Goal: Task Accomplishment & Management: Manage account settings

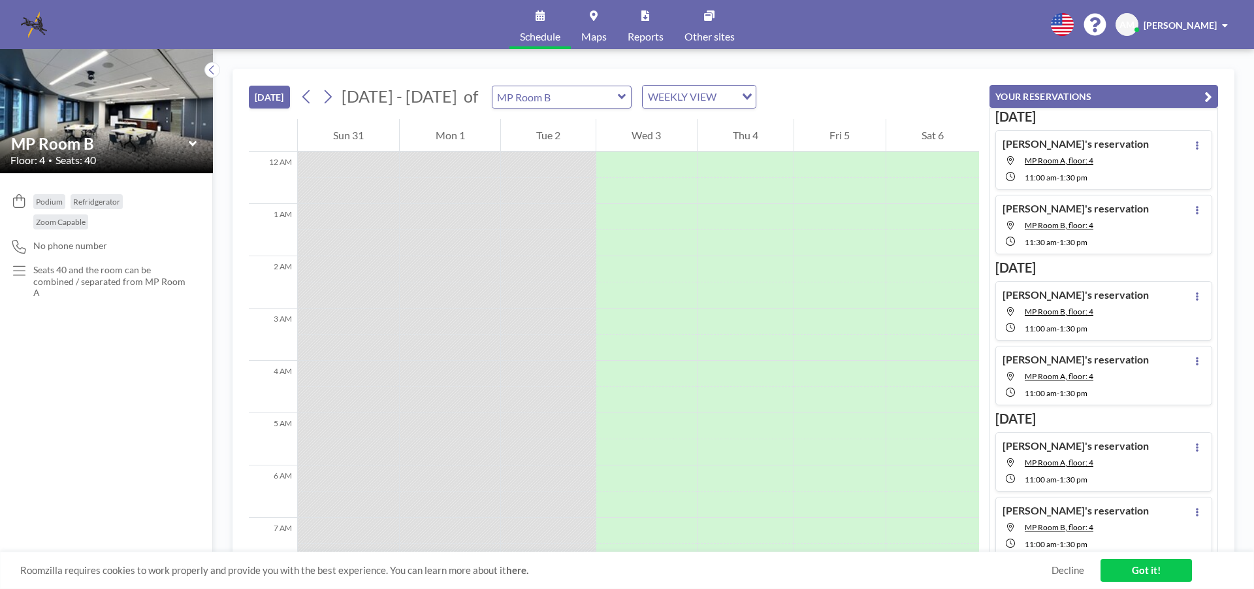
scroll to position [470, 0]
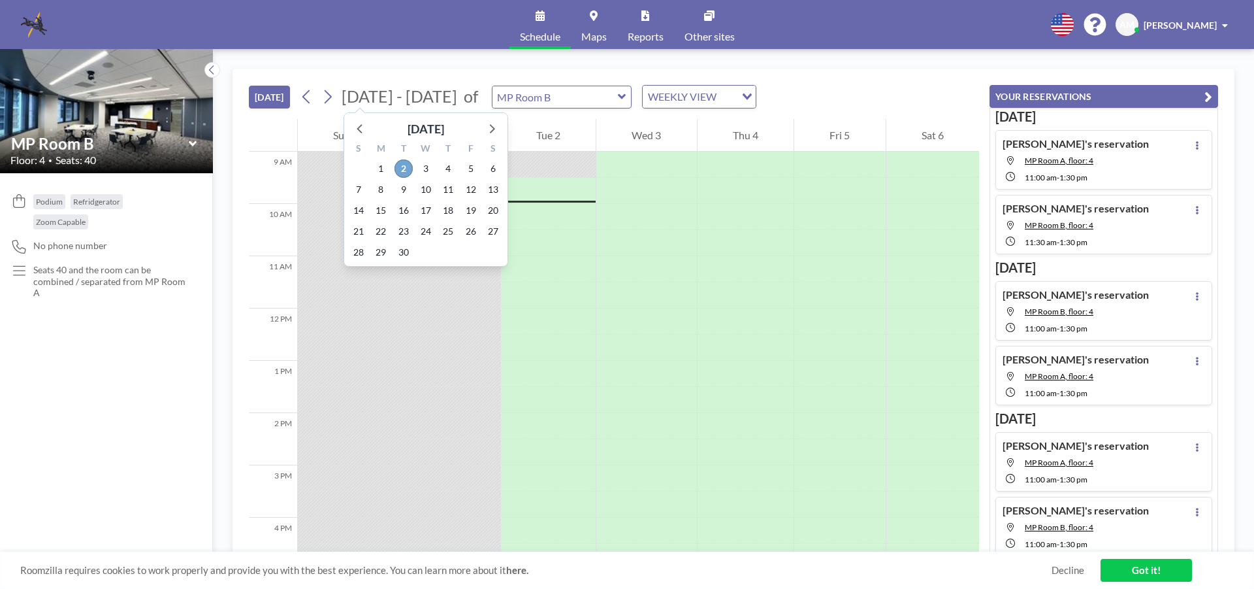
click at [403, 171] on span "2" at bounding box center [404, 168] width 18 height 18
click at [427, 166] on span "3" at bounding box center [426, 168] width 18 height 18
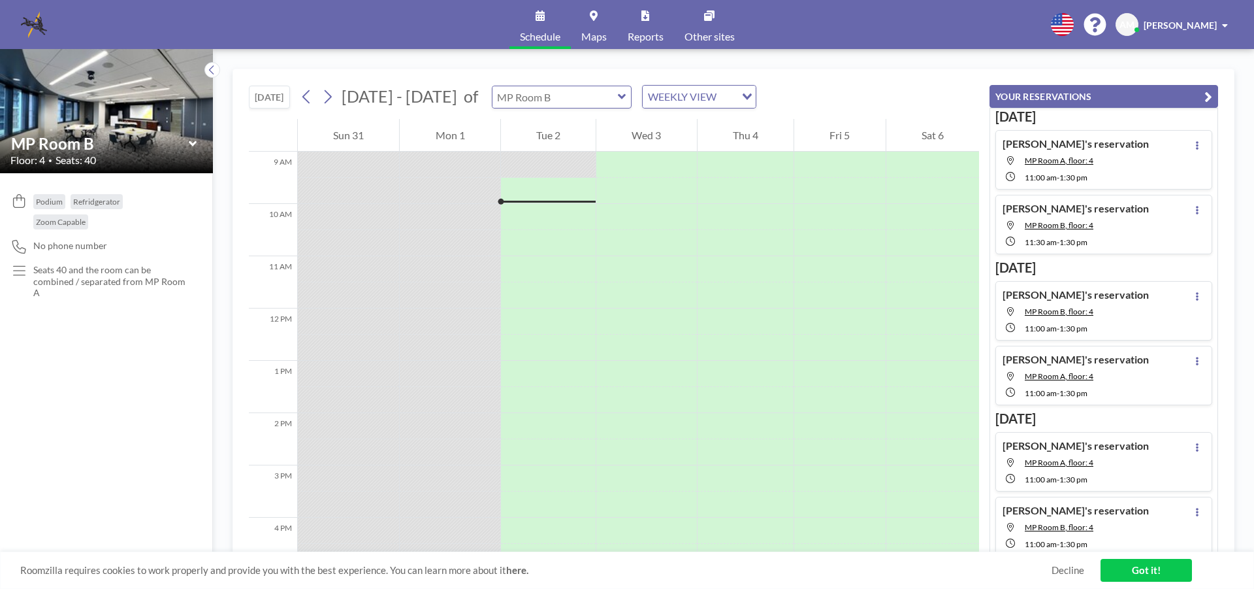
click at [574, 103] on input "text" at bounding box center [555, 97] width 125 height 22
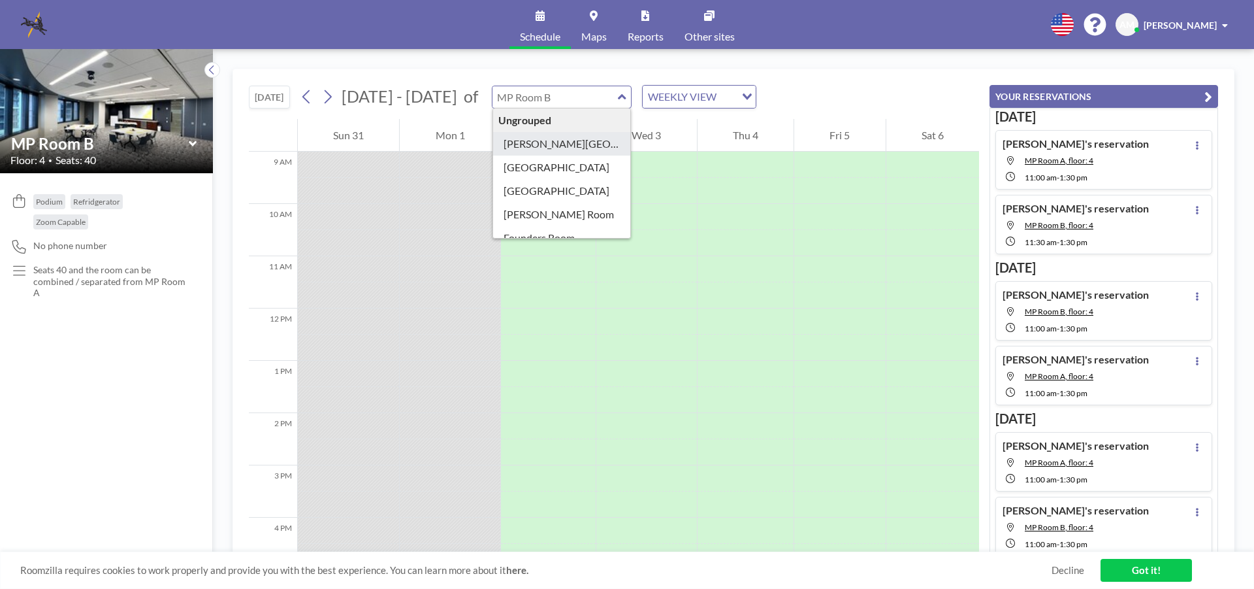
type input "[PERSON_NAME][GEOGRAPHIC_DATA]"
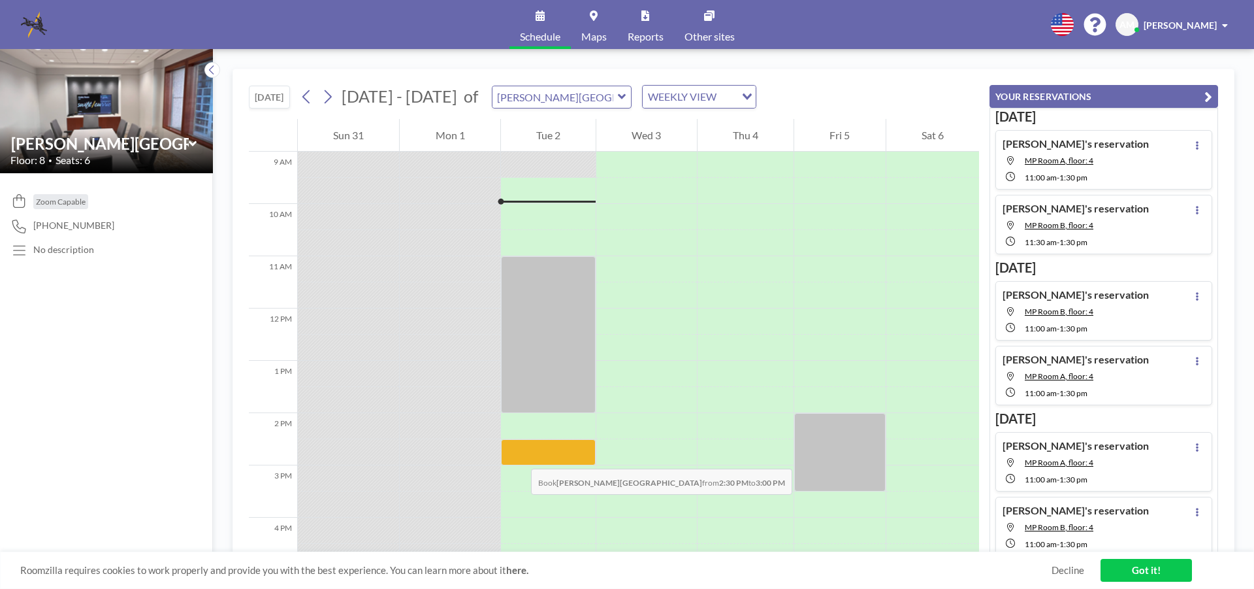
click at [518, 455] on div at bounding box center [548, 452] width 95 height 26
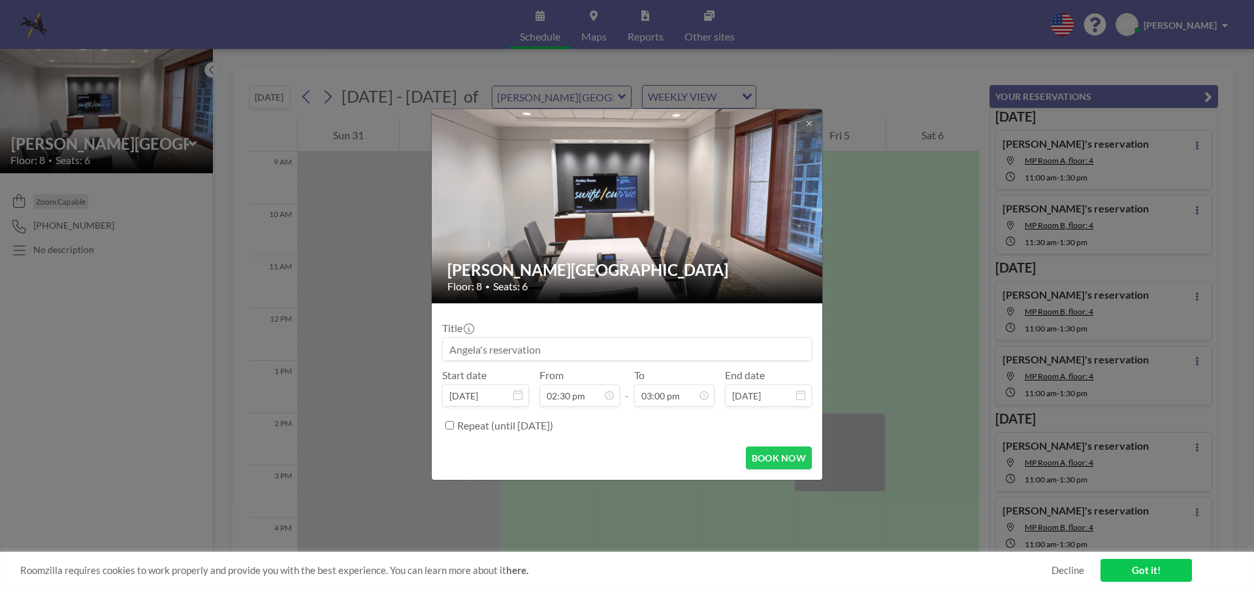
scroll to position [698, 0]
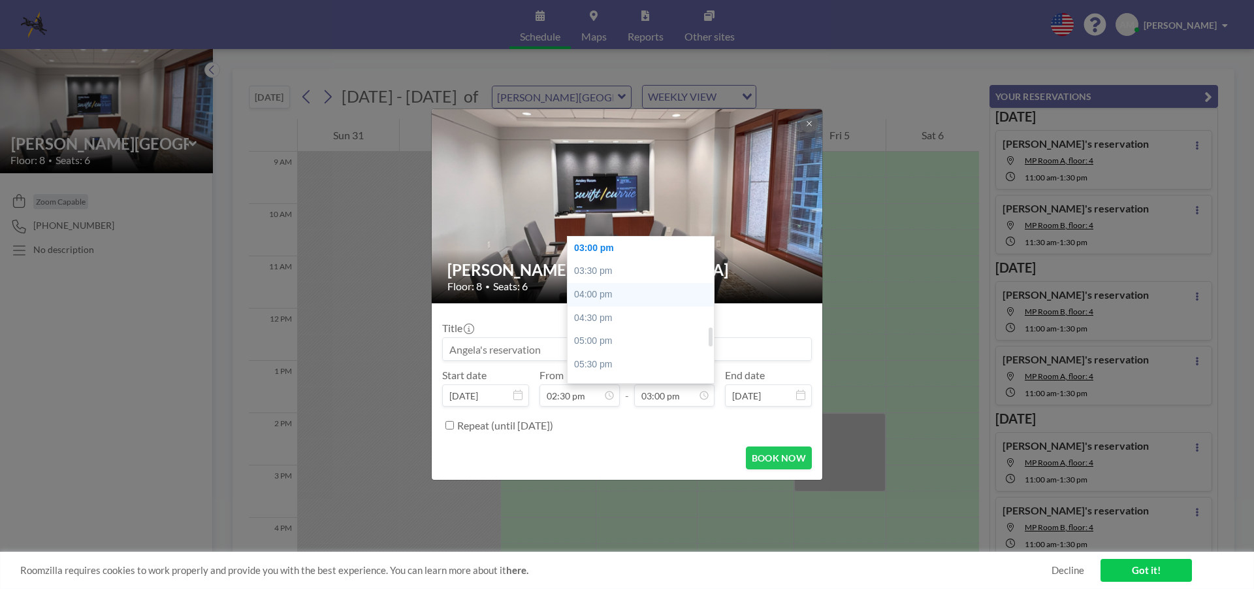
click at [642, 297] on div "04:00 pm" at bounding box center [644, 295] width 153 height 24
type input "04:00 pm"
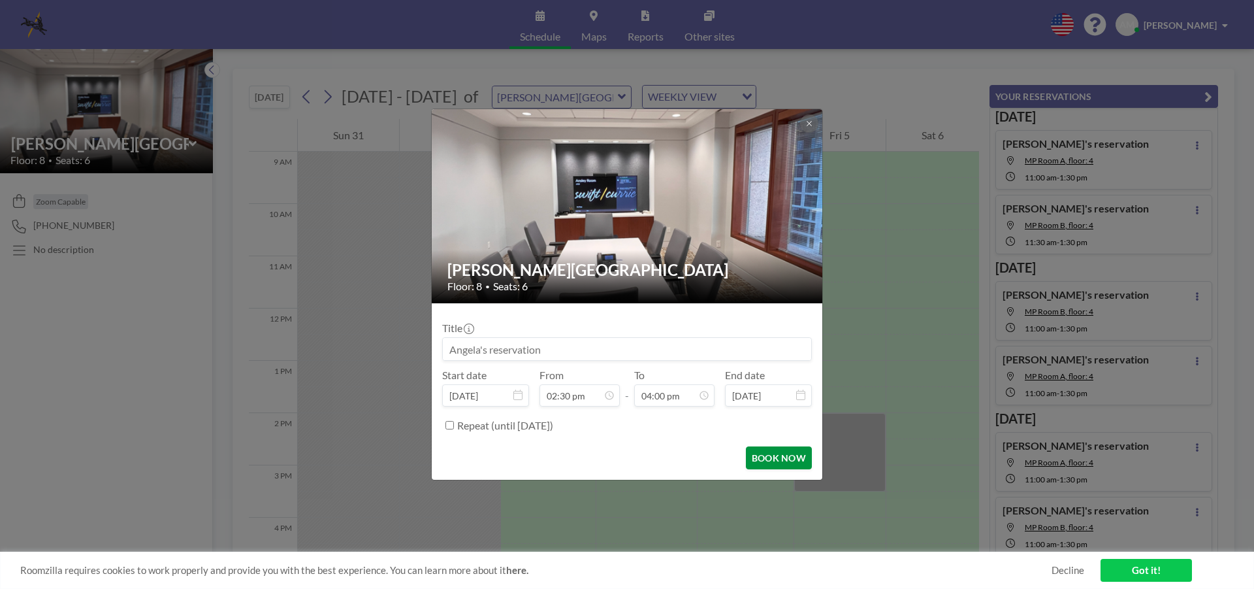
click at [754, 452] on button "BOOK NOW" at bounding box center [779, 457] width 66 height 23
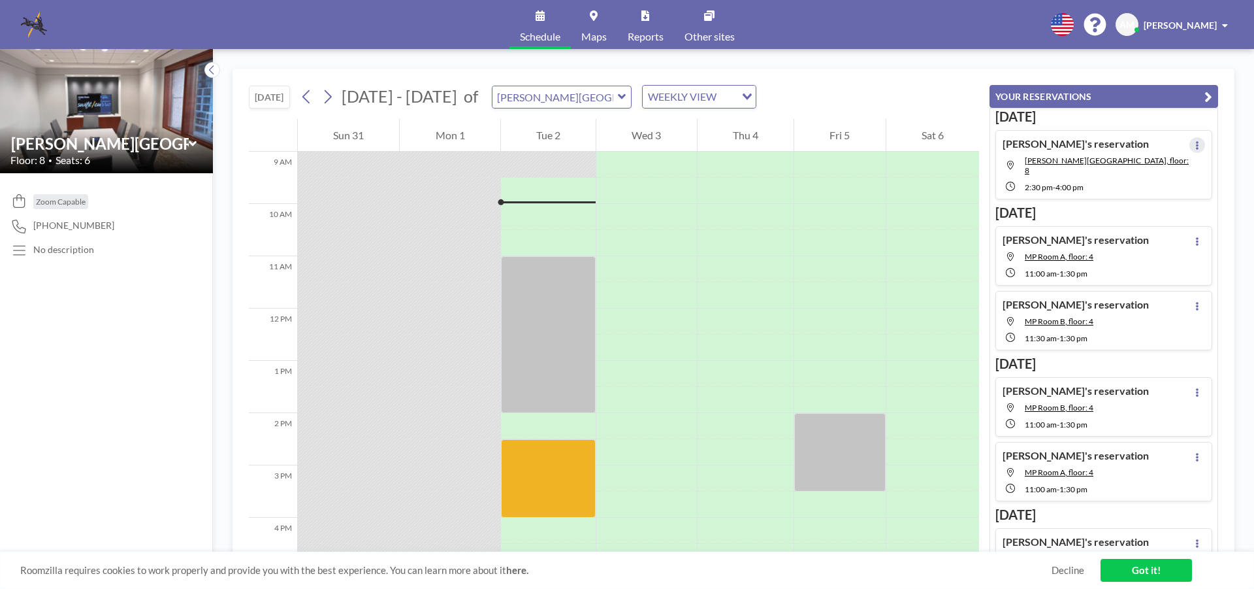
click at [1190, 144] on button at bounding box center [1198, 145] width 16 height 16
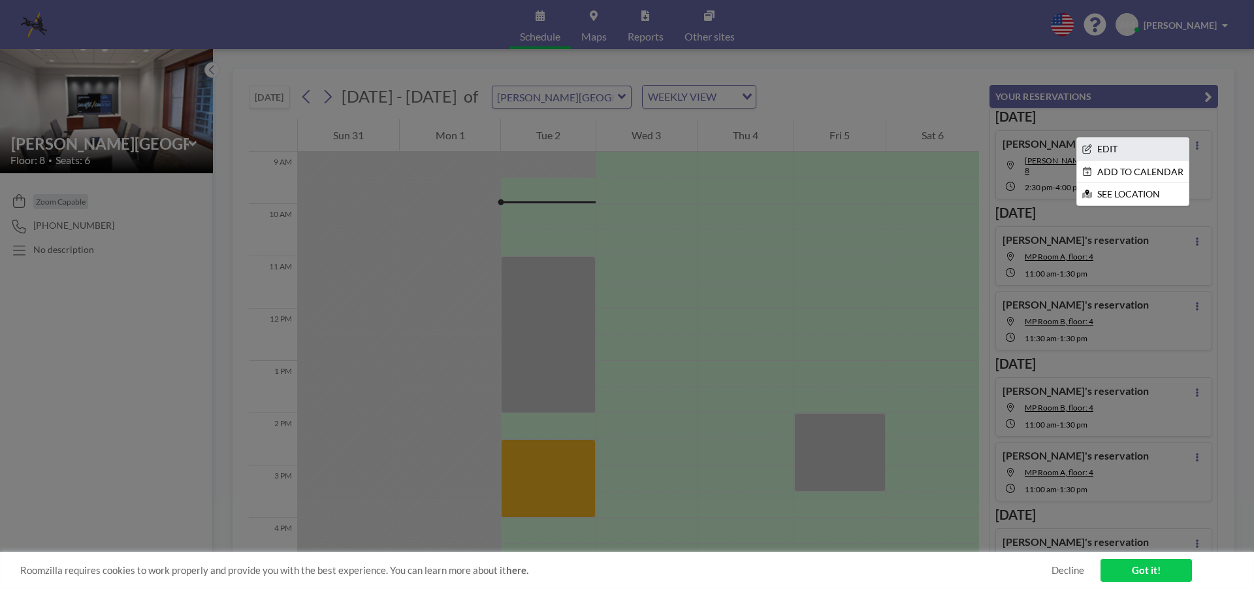
click at [1094, 151] on li "EDIT" at bounding box center [1133, 149] width 112 height 22
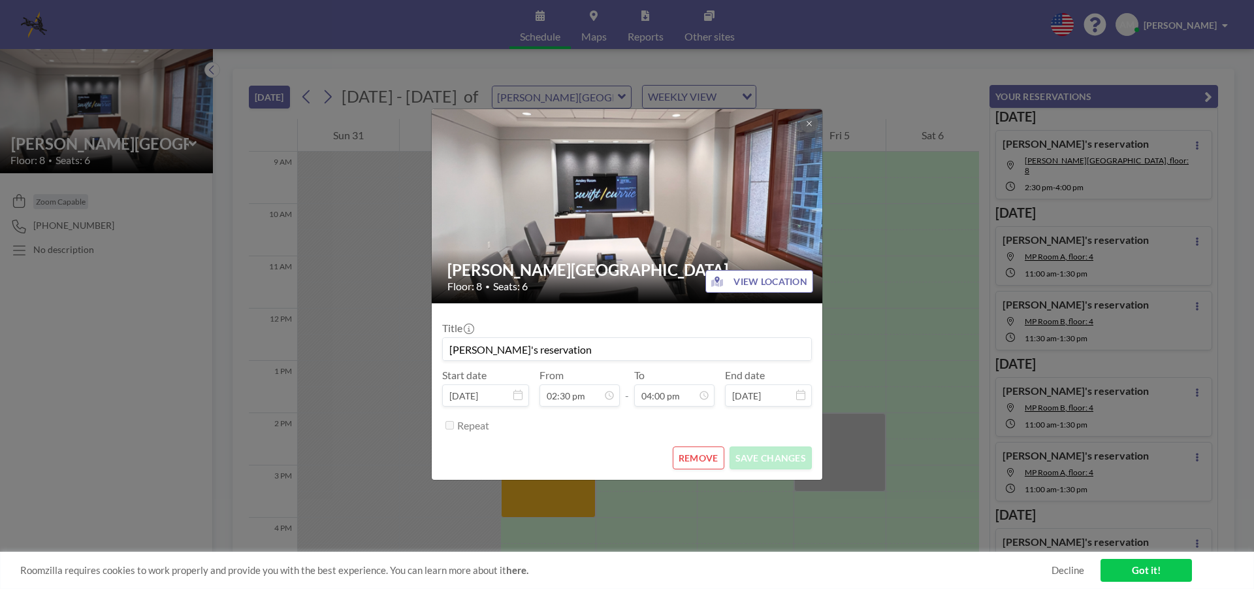
scroll to position [209, 0]
click at [687, 457] on button "REMOVE" at bounding box center [699, 457] width 52 height 23
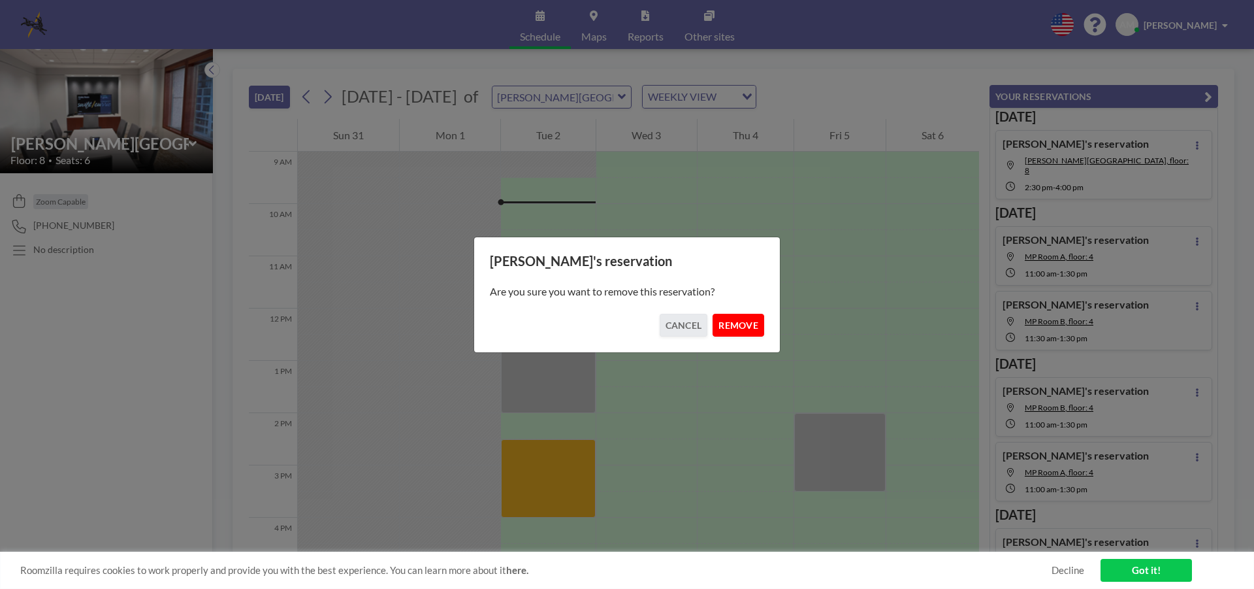
click at [728, 324] on button "REMOVE" at bounding box center [739, 325] width 52 height 23
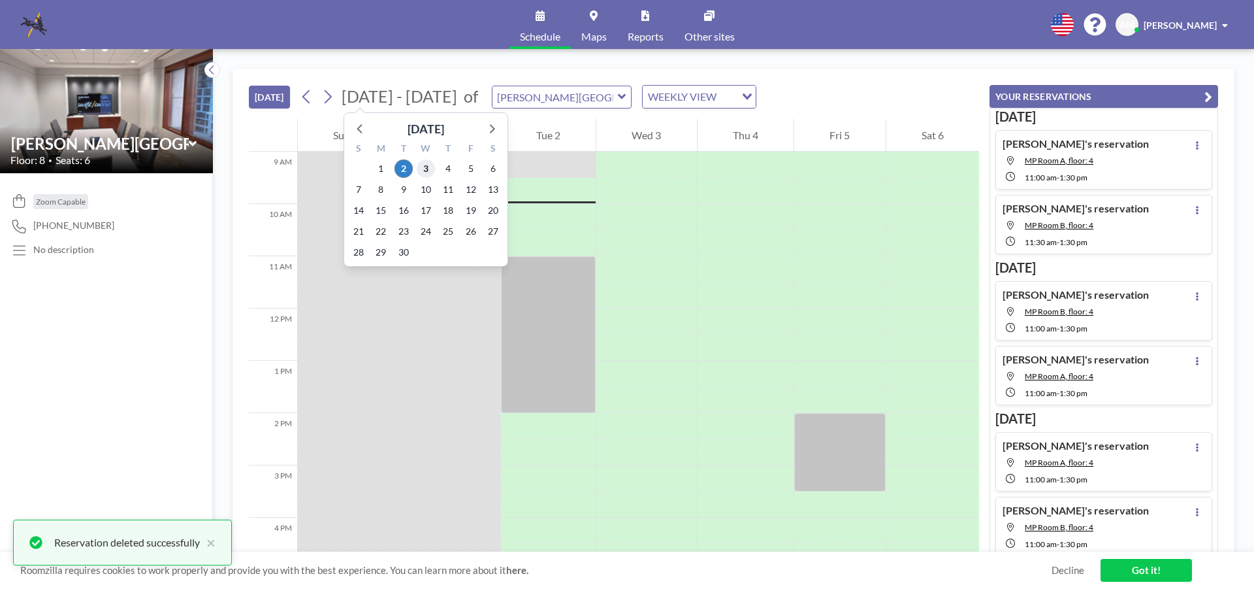
click at [425, 169] on span "3" at bounding box center [426, 168] width 18 height 18
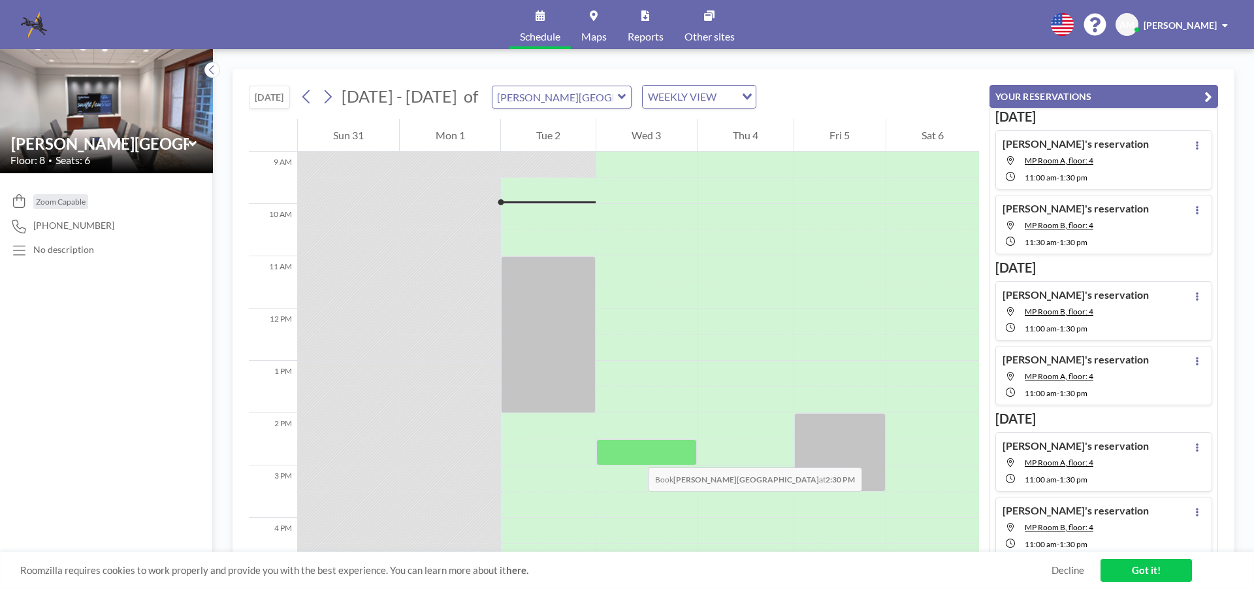
click at [635, 454] on div at bounding box center [647, 452] width 100 height 26
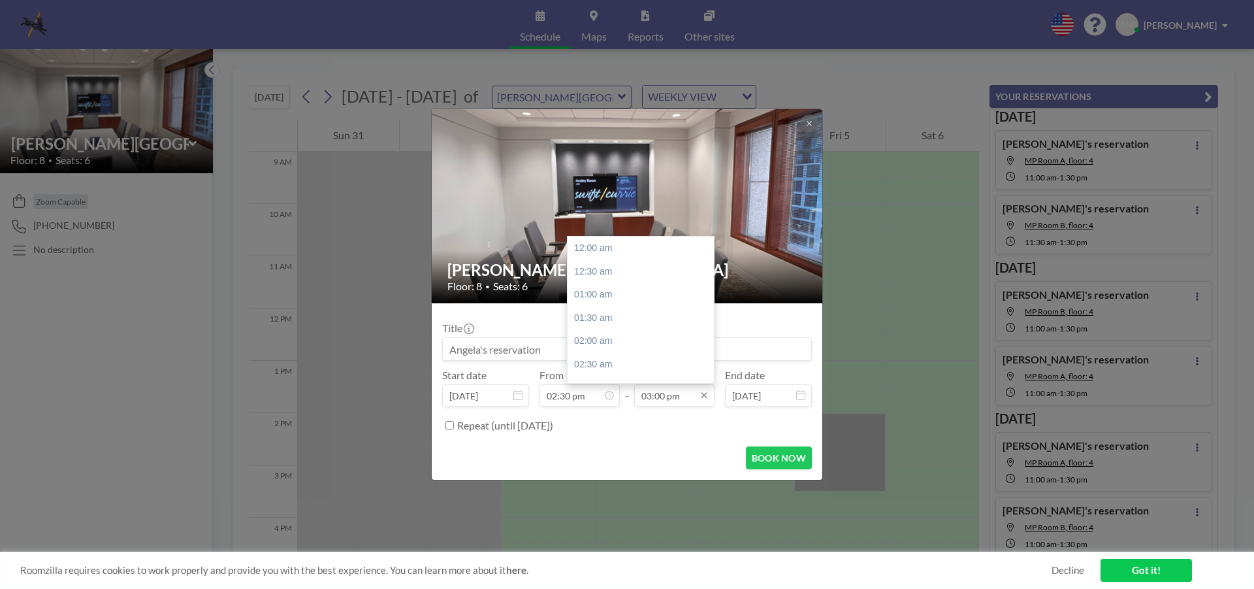
scroll to position [698, 0]
click at [625, 300] on div "04:00 pm" at bounding box center [644, 295] width 153 height 24
type input "04:00 pm"
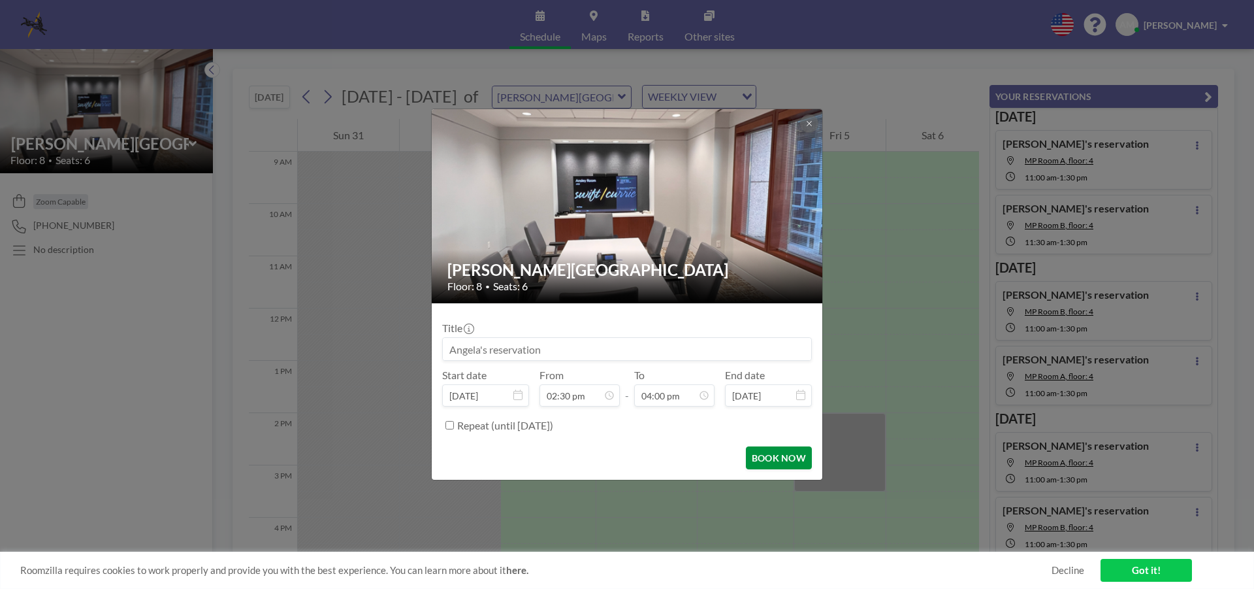
scroll to position [744, 0]
click at [753, 457] on button "BOOK NOW" at bounding box center [779, 457] width 66 height 23
